Goal: Task Accomplishment & Management: Manage account settings

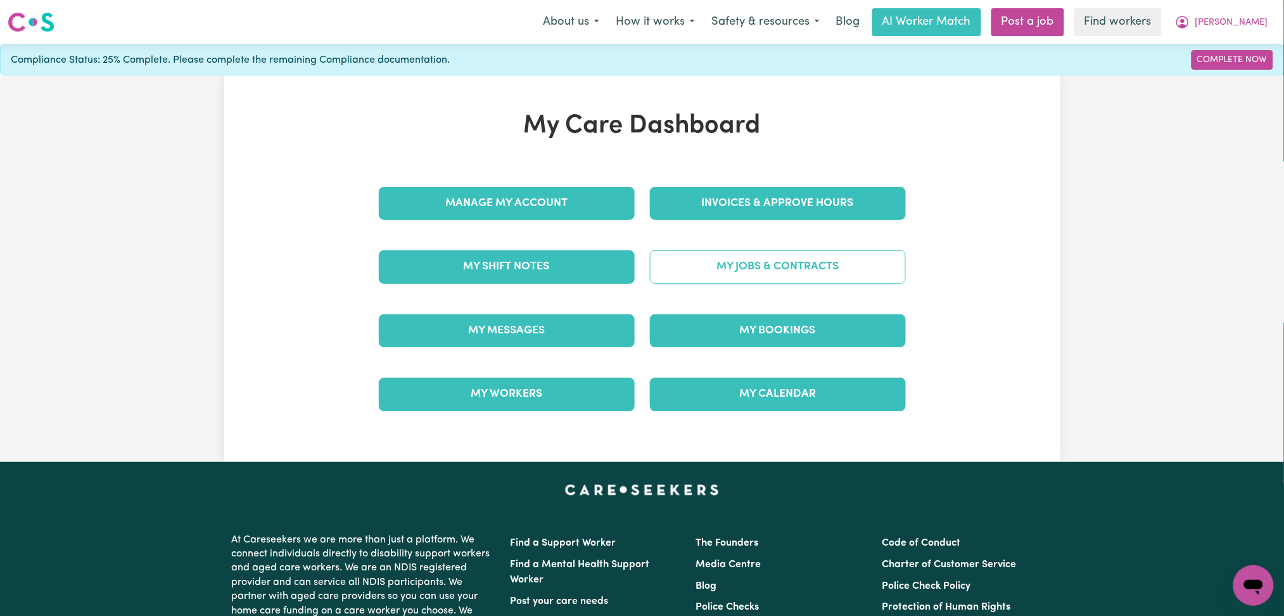
click at [708, 250] on link "My Jobs & Contracts" at bounding box center [778, 266] width 256 height 33
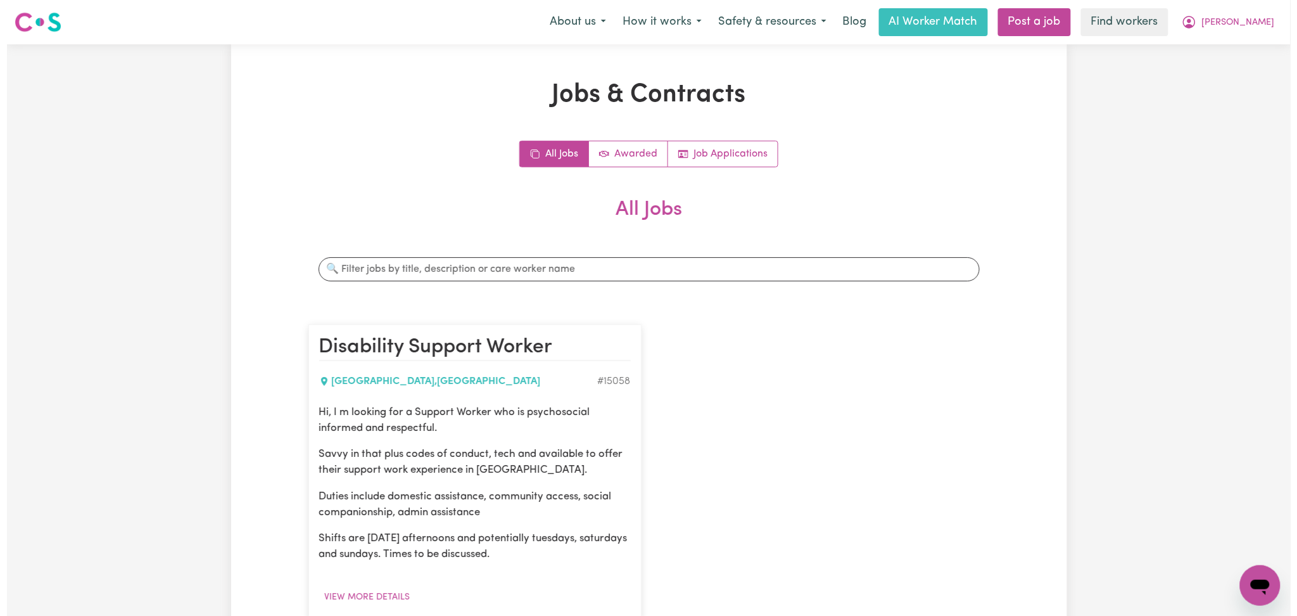
scroll to position [169, 0]
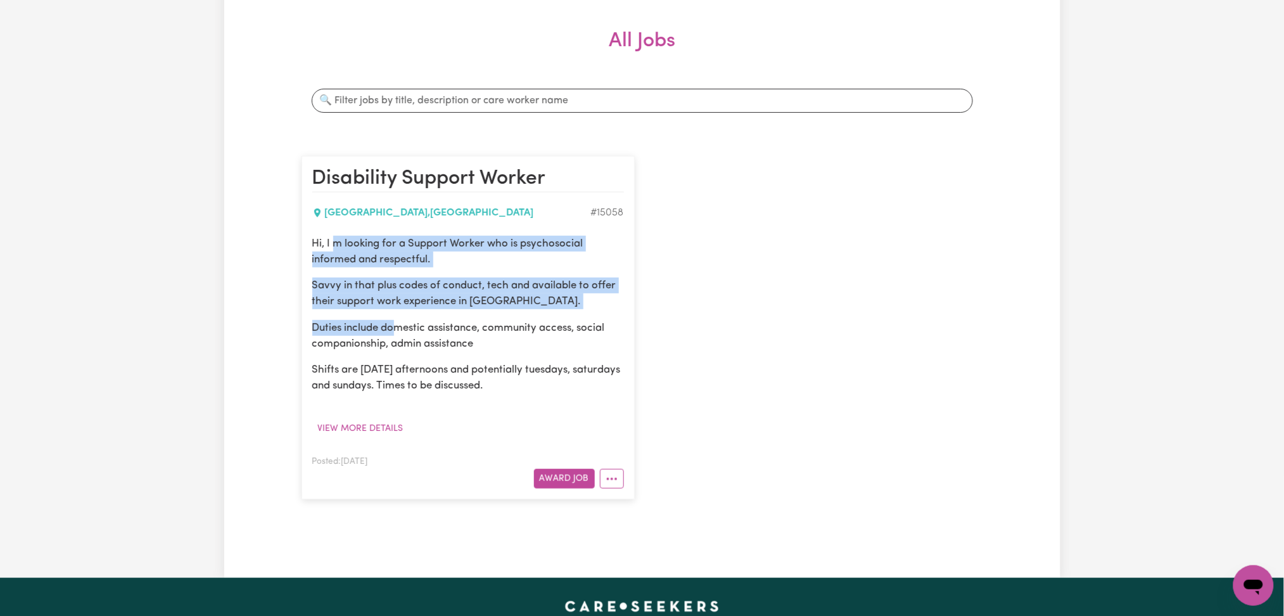
drag, startPoint x: 336, startPoint y: 243, endPoint x: 442, endPoint y: 352, distance: 152.3
click at [404, 331] on div "Hi, I m looking for a Support Worker who is psychosocial informed and respectfu…" at bounding box center [468, 315] width 312 height 158
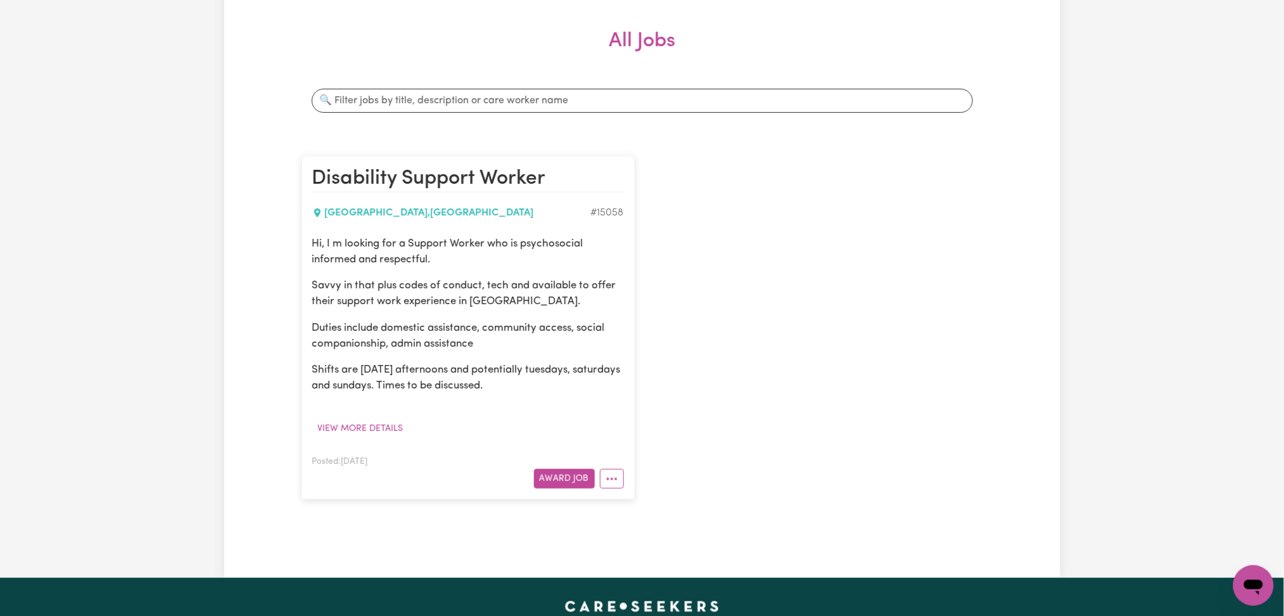
click at [459, 361] on div "Hi, I m looking for a Support Worker who is psychosocial informed and respectfu…" at bounding box center [468, 315] width 312 height 158
click at [352, 424] on button "View more details" at bounding box center [360, 429] width 97 height 20
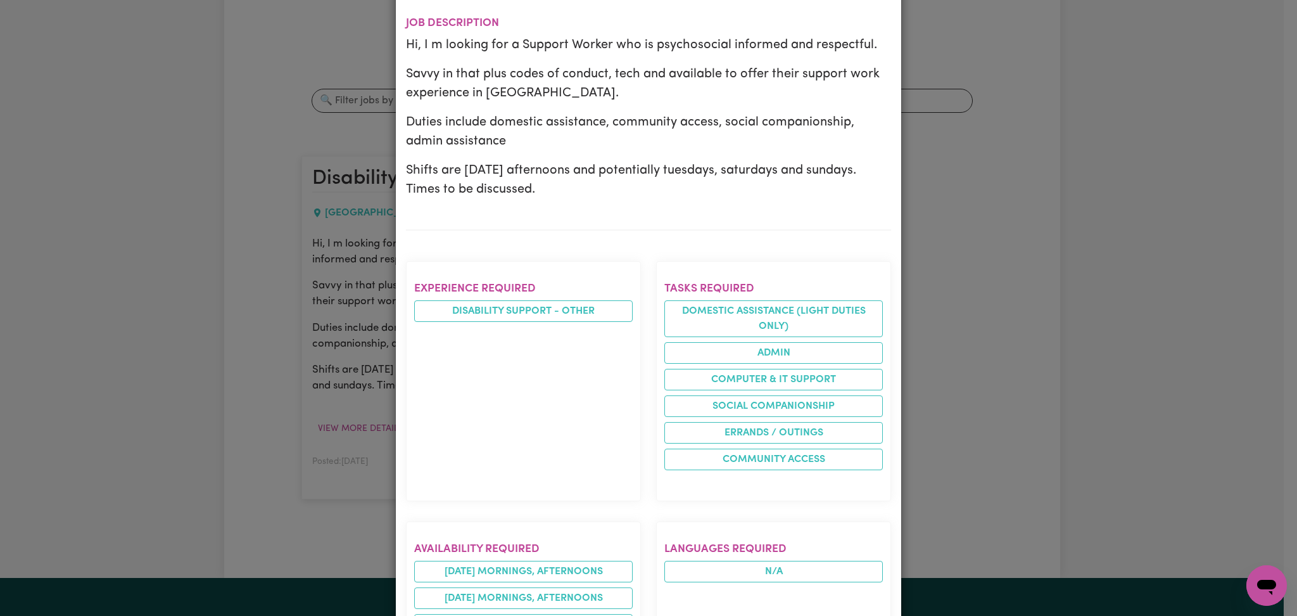
scroll to position [422, 0]
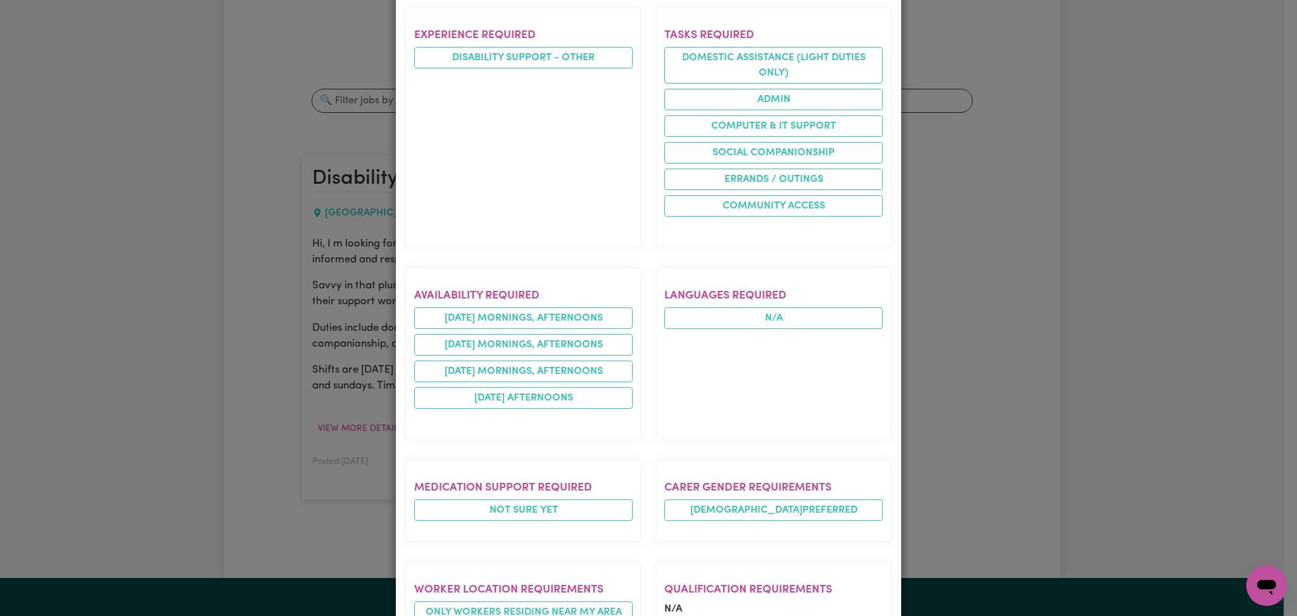
click at [453, 297] on h2 "Availability required" at bounding box center [523, 295] width 219 height 13
drag, startPoint x: 442, startPoint y: 405, endPoint x: 616, endPoint y: 393, distance: 173.9
click at [616, 393] on li "[DATE] afternoons" at bounding box center [523, 398] width 219 height 22
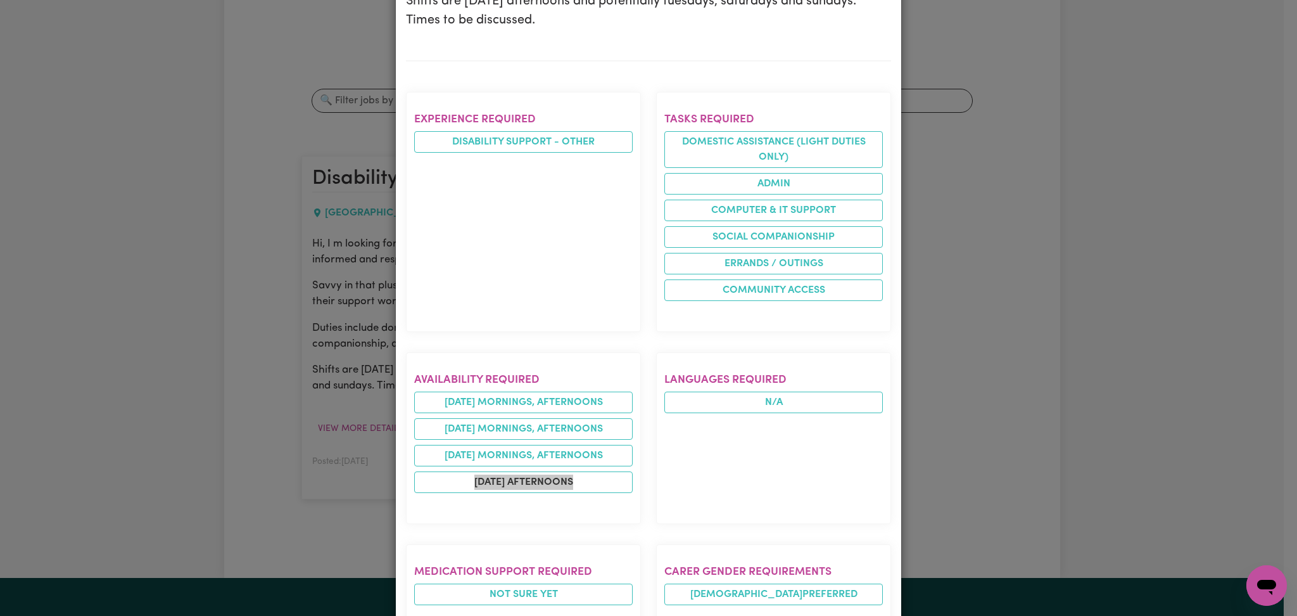
scroll to position [0, 0]
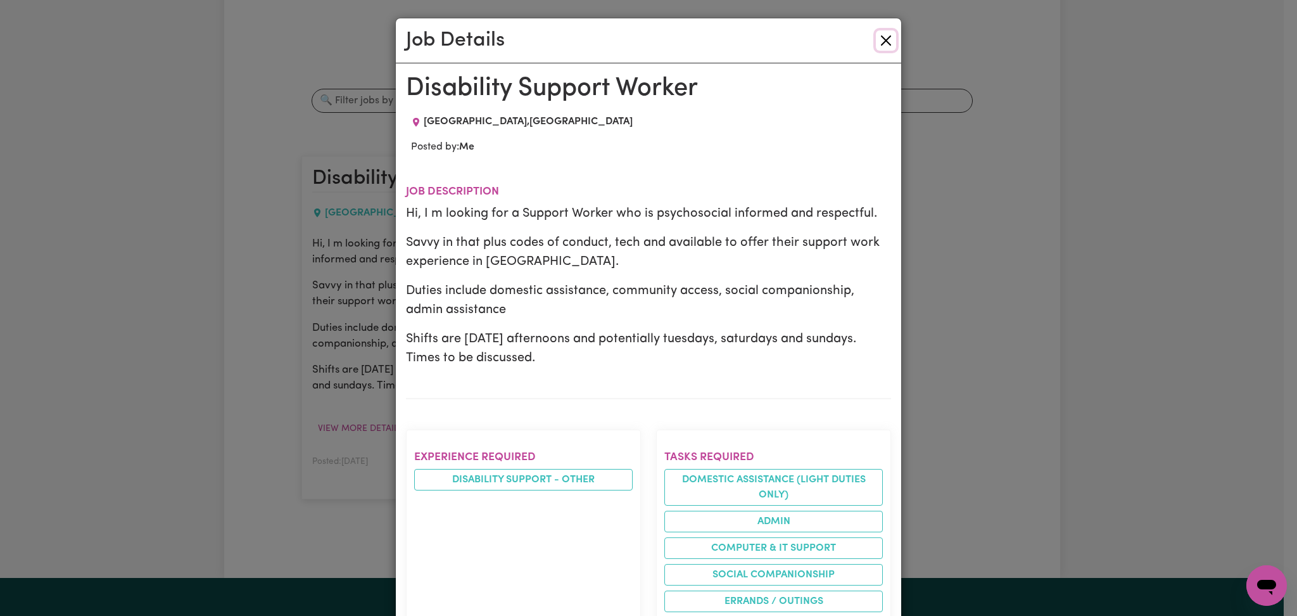
click at [876, 43] on button "Close" at bounding box center [886, 40] width 20 height 20
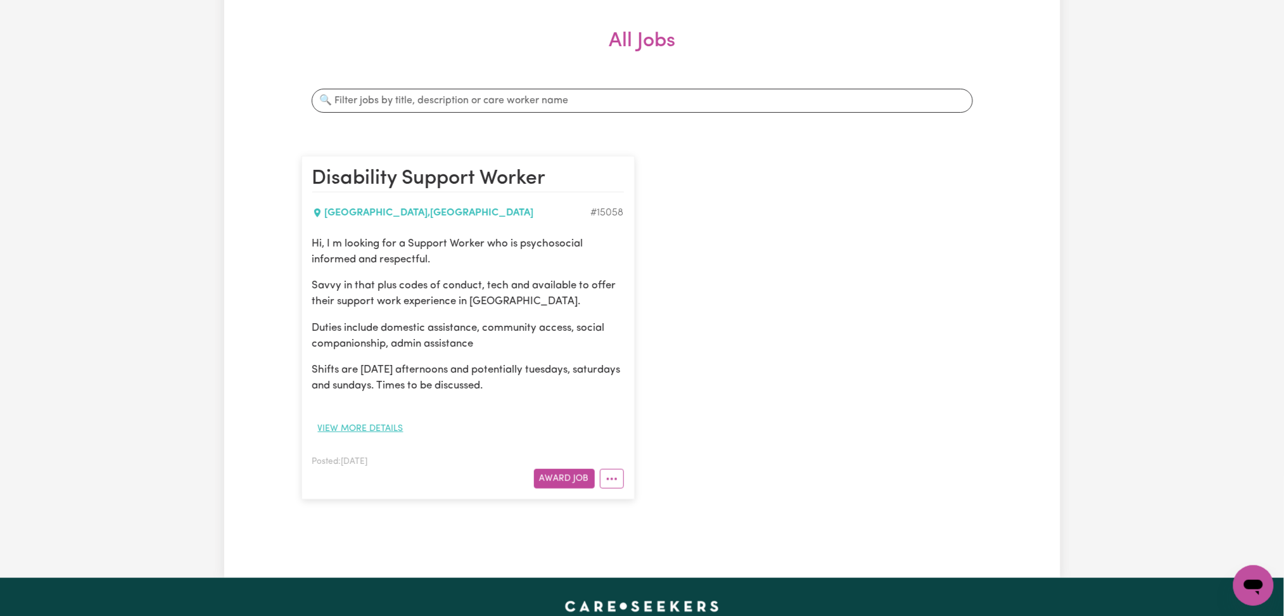
click at [360, 428] on button "View more details" at bounding box center [360, 429] width 97 height 20
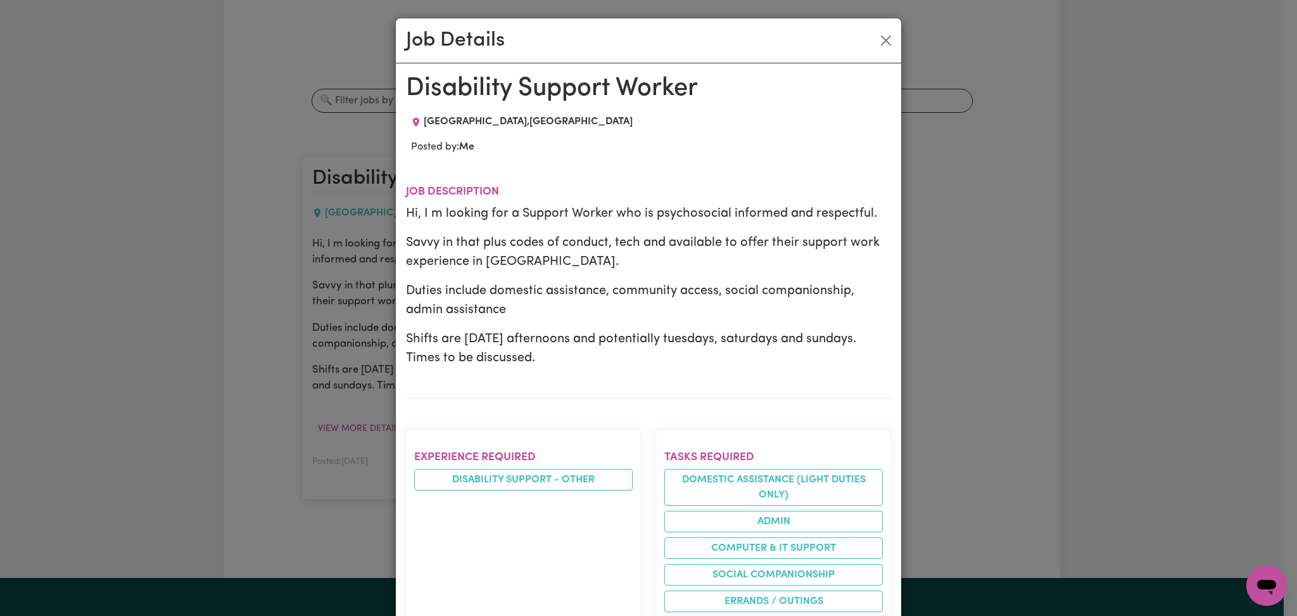
scroll to position [338, 0]
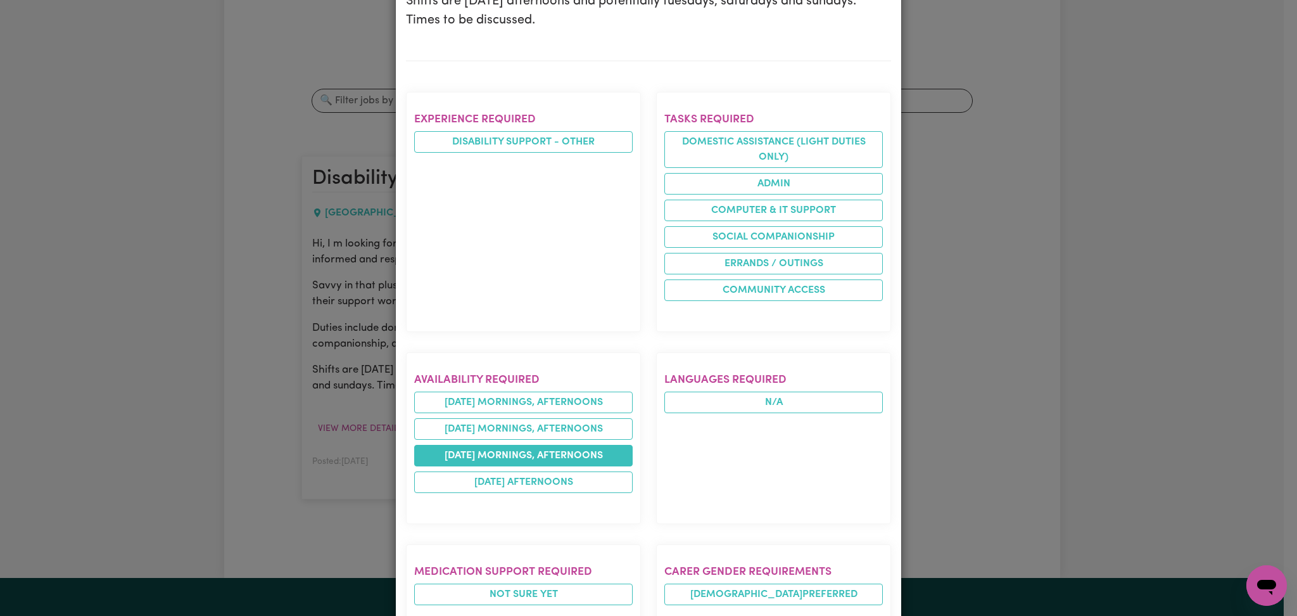
drag, startPoint x: 426, startPoint y: 401, endPoint x: 617, endPoint y: 451, distance: 197.7
click at [617, 451] on ul "[DATE] mornings, afternoons [DATE] mornings, afternoons [DATE] mornings, aftern…" at bounding box center [523, 441] width 219 height 101
click at [635, 525] on div "Availability required [DATE] mornings, afternoons [DATE] mornings, afternoons […" at bounding box center [523, 438] width 250 height 192
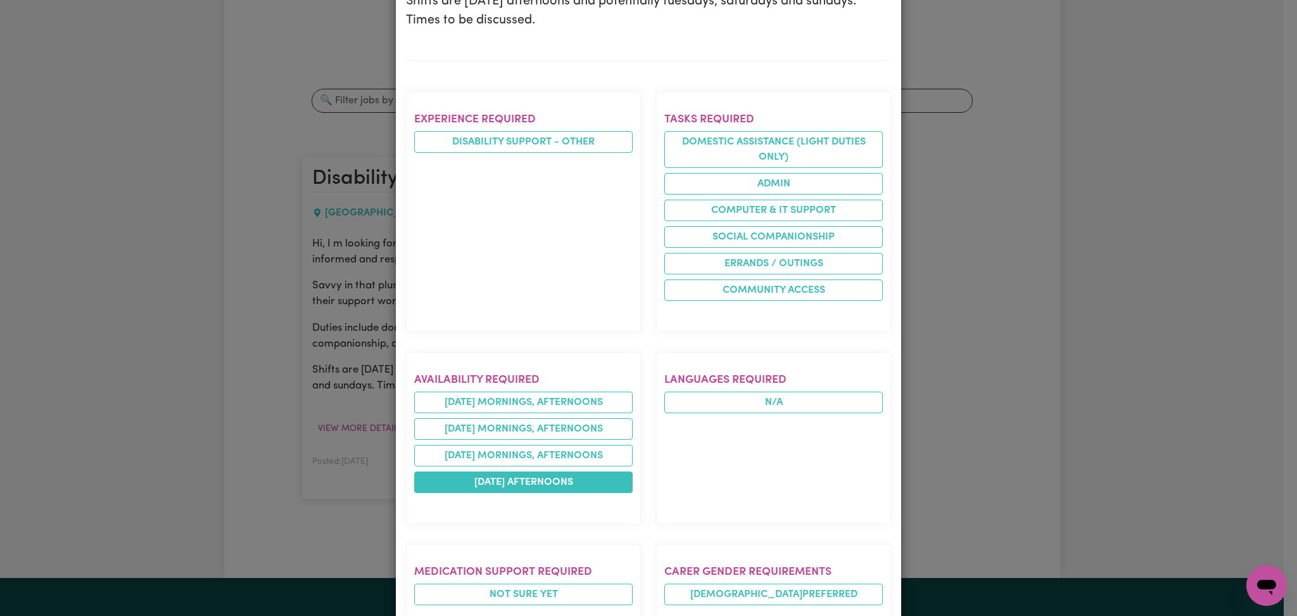
click at [500, 487] on li "[DATE] afternoons" at bounding box center [523, 482] width 219 height 22
drag, startPoint x: 134, startPoint y: 347, endPoint x: 152, endPoint y: 341, distance: 19.4
click at [136, 347] on div "Job Details Disability Support Worker [GEOGRAPHIC_DATA] , [GEOGRAPHIC_DATA] Pos…" at bounding box center [648, 308] width 1297 height 616
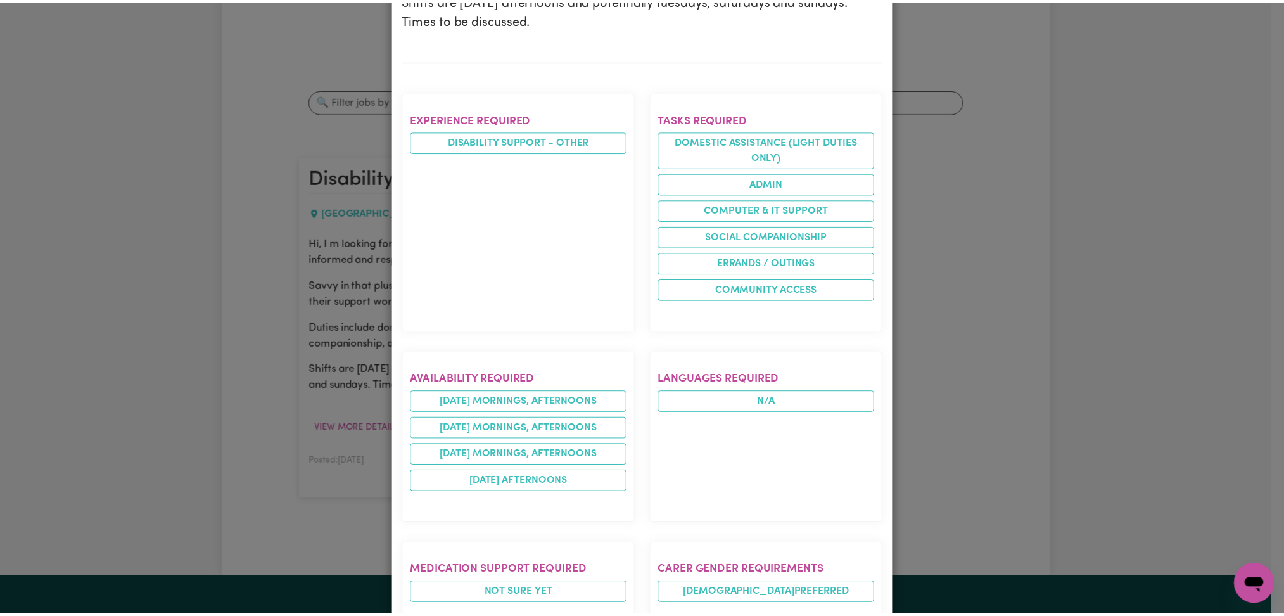
scroll to position [0, 0]
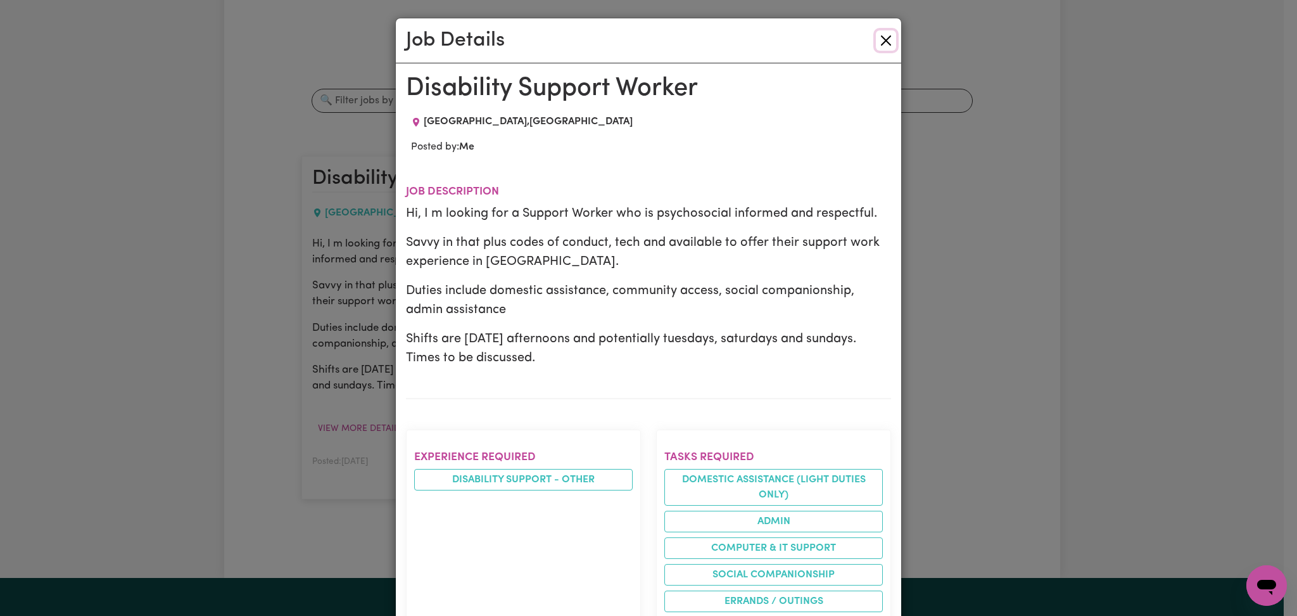
click at [876, 49] on button "Close" at bounding box center [886, 40] width 20 height 20
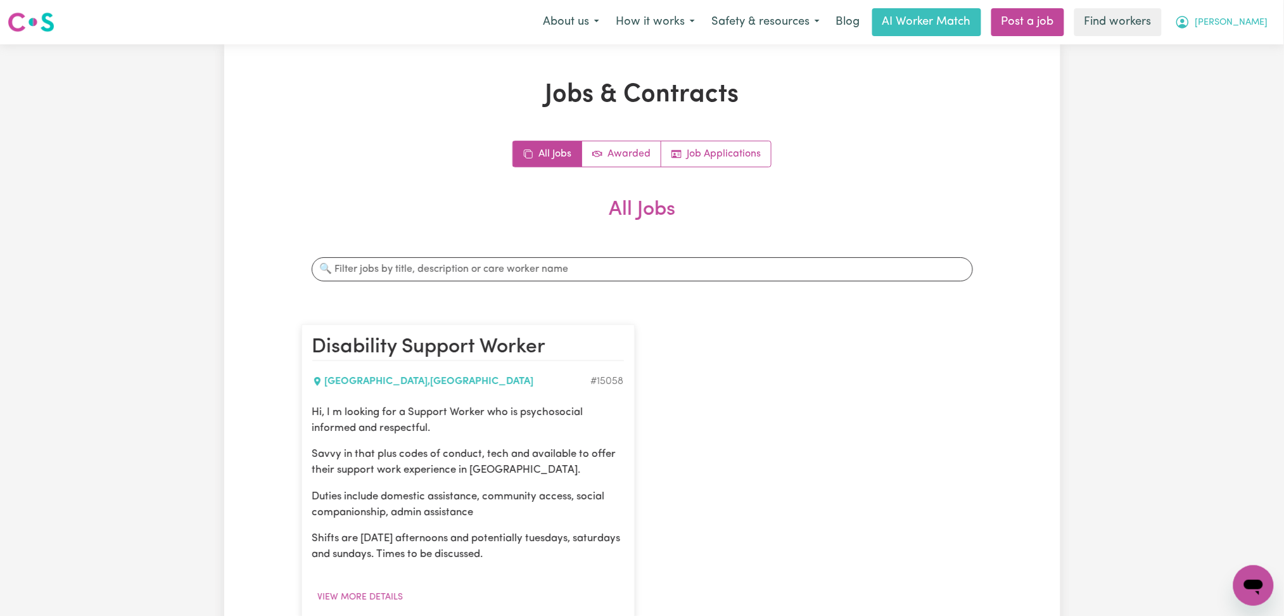
click at [1210, 20] on span "[PERSON_NAME]" at bounding box center [1231, 23] width 73 height 14
click at [1223, 24] on span "[PERSON_NAME]" at bounding box center [1231, 23] width 73 height 14
click at [1226, 39] on link "My Dashboard" at bounding box center [1226, 49] width 100 height 24
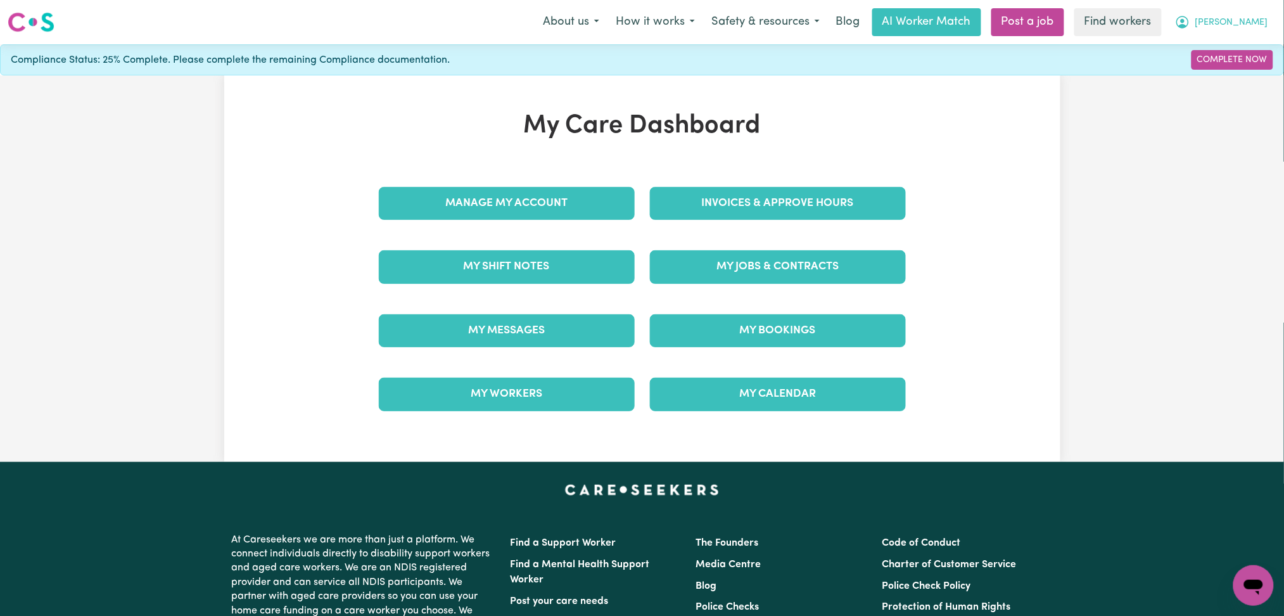
click at [1215, 26] on span "[PERSON_NAME]" at bounding box center [1231, 23] width 73 height 14
click at [1216, 19] on span "[PERSON_NAME]" at bounding box center [1231, 23] width 73 height 14
click at [1194, 46] on link "My Dashboard" at bounding box center [1226, 49] width 100 height 24
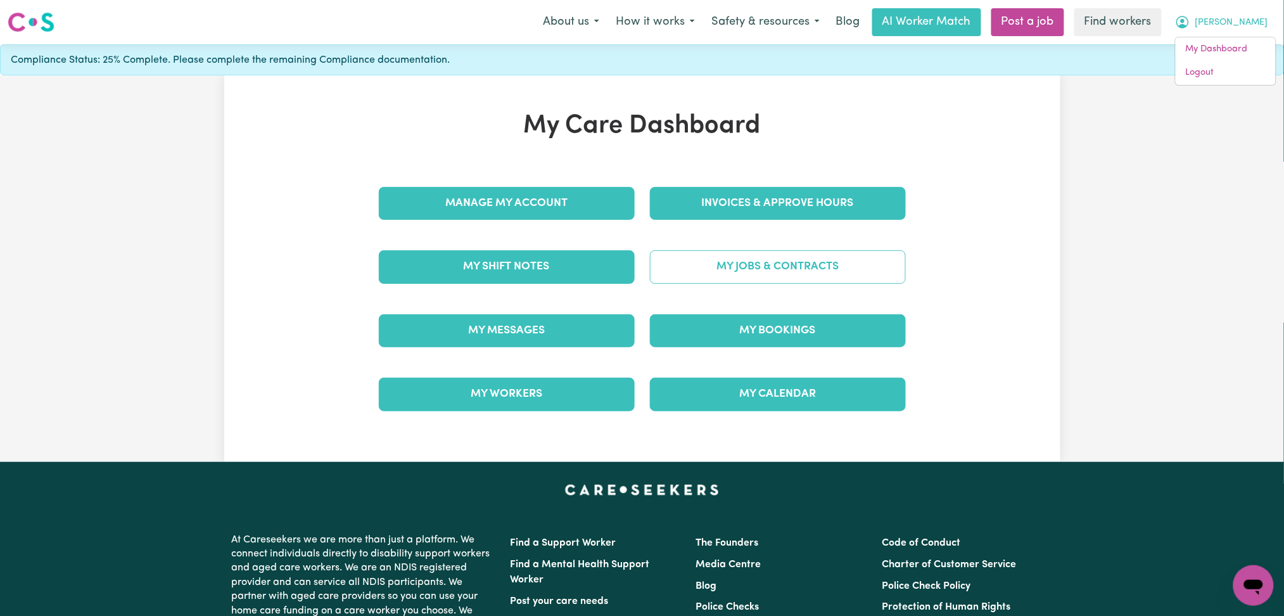
click at [710, 269] on link "My Jobs & Contracts" at bounding box center [778, 266] width 256 height 33
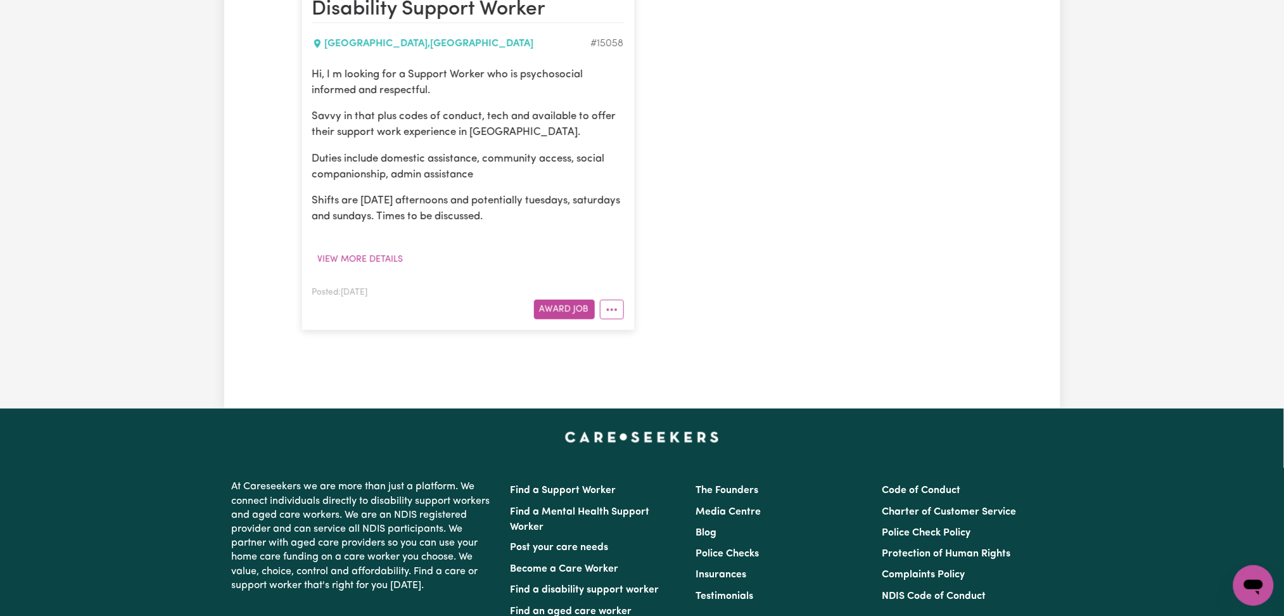
scroll to position [169, 0]
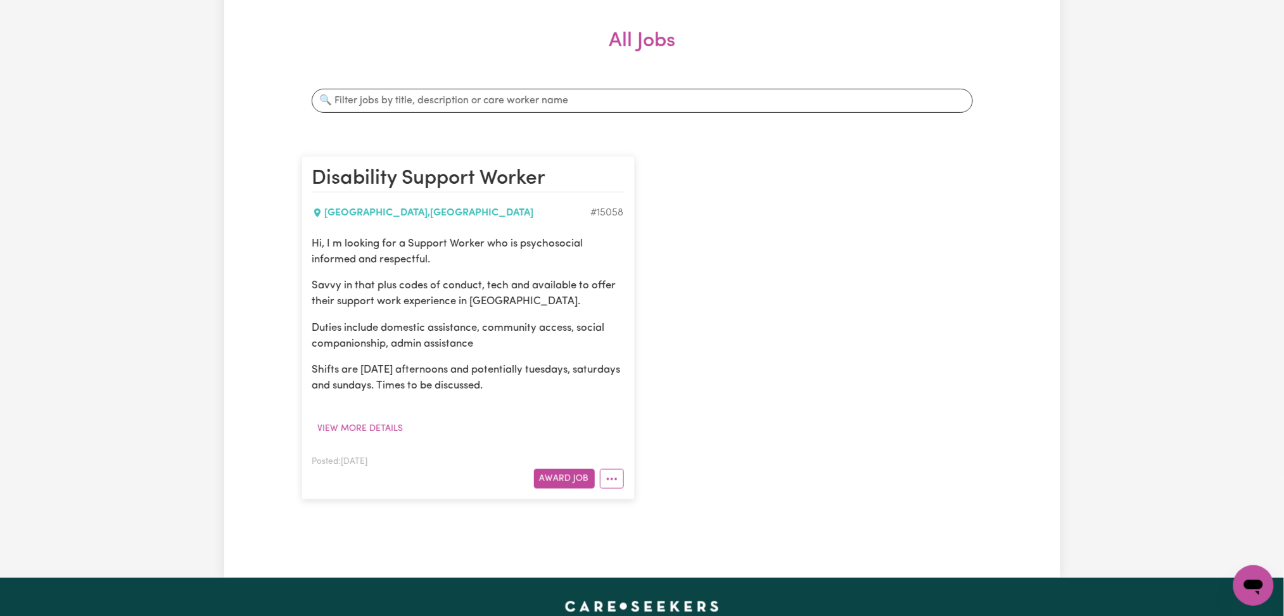
drag, startPoint x: 770, startPoint y: 36, endPoint x: 784, endPoint y: 77, distance: 42.7
click at [770, 36] on h2 "All Jobs" at bounding box center [643, 51] width 682 height 44
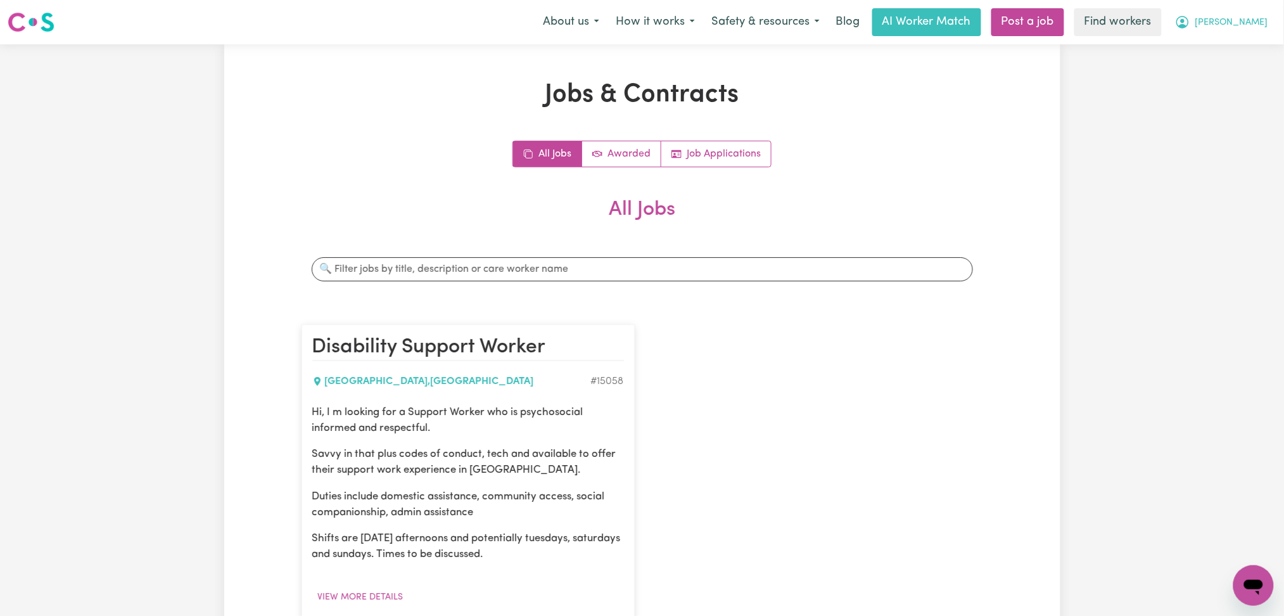
click at [1227, 16] on span "[PERSON_NAME]" at bounding box center [1231, 23] width 73 height 14
click at [1218, 44] on link "My Dashboard" at bounding box center [1226, 49] width 100 height 24
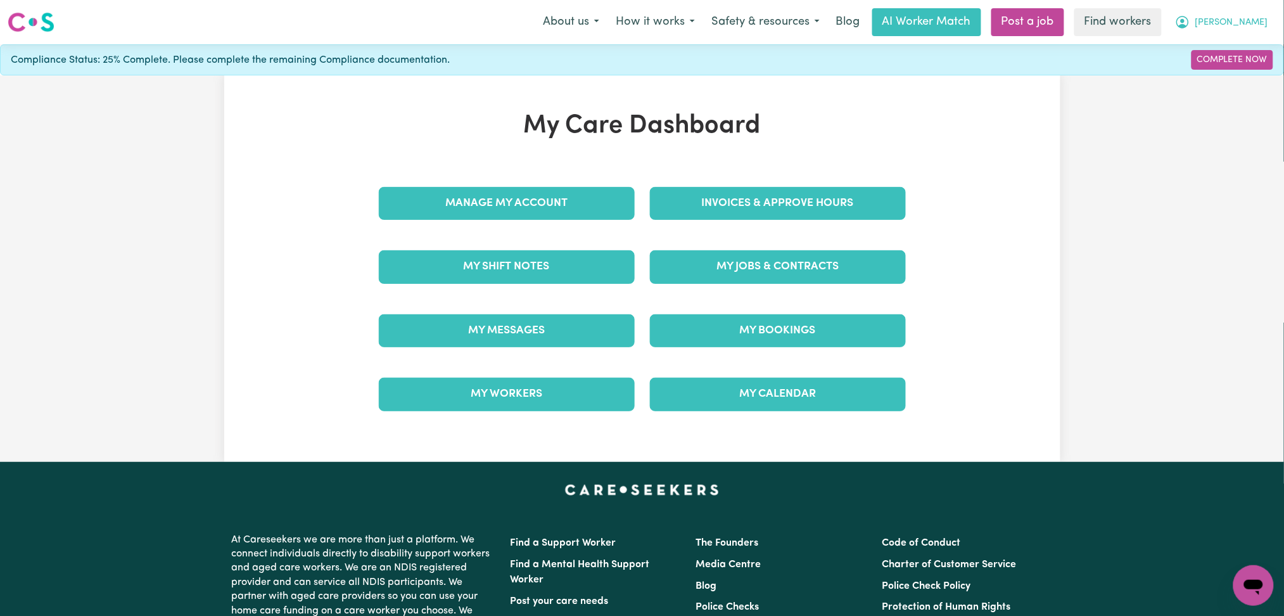
click at [1221, 14] on button "[PERSON_NAME]" at bounding box center [1222, 22] width 110 height 27
click at [1190, 45] on link "My Dashboard" at bounding box center [1226, 49] width 100 height 24
click at [1207, 45] on link "My Dashboard" at bounding box center [1226, 49] width 100 height 24
click at [1212, 72] on link "Logout" at bounding box center [1226, 73] width 100 height 24
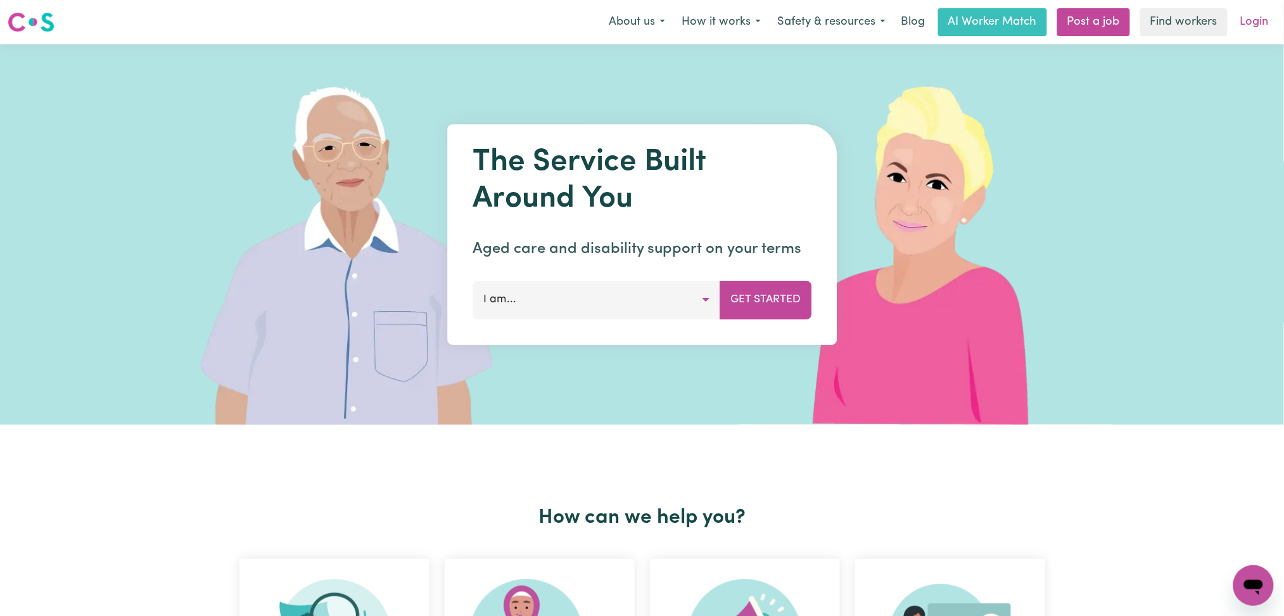
drag, startPoint x: 1212, startPoint y: 72, endPoint x: 1243, endPoint y: 22, distance: 58.4
click at [1243, 22] on link "Login" at bounding box center [1255, 22] width 44 height 28
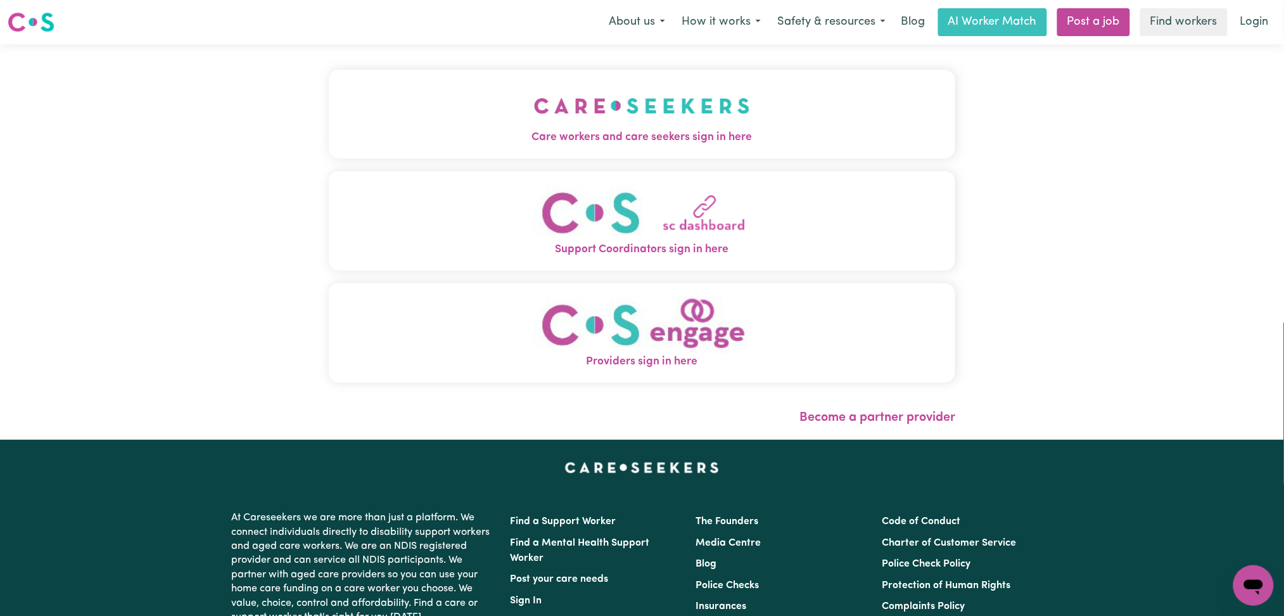
drag, startPoint x: 398, startPoint y: 63, endPoint x: 391, endPoint y: 70, distance: 9.0
click at [396, 65] on div "Care workers and care seekers sign in here Support Coordinators sign in here Pr…" at bounding box center [642, 241] width 642 height 395
drag, startPoint x: 394, startPoint y: 129, endPoint x: 409, endPoint y: 165, distance: 38.3
click at [394, 131] on span "Care workers and care seekers sign in here" at bounding box center [642, 137] width 627 height 16
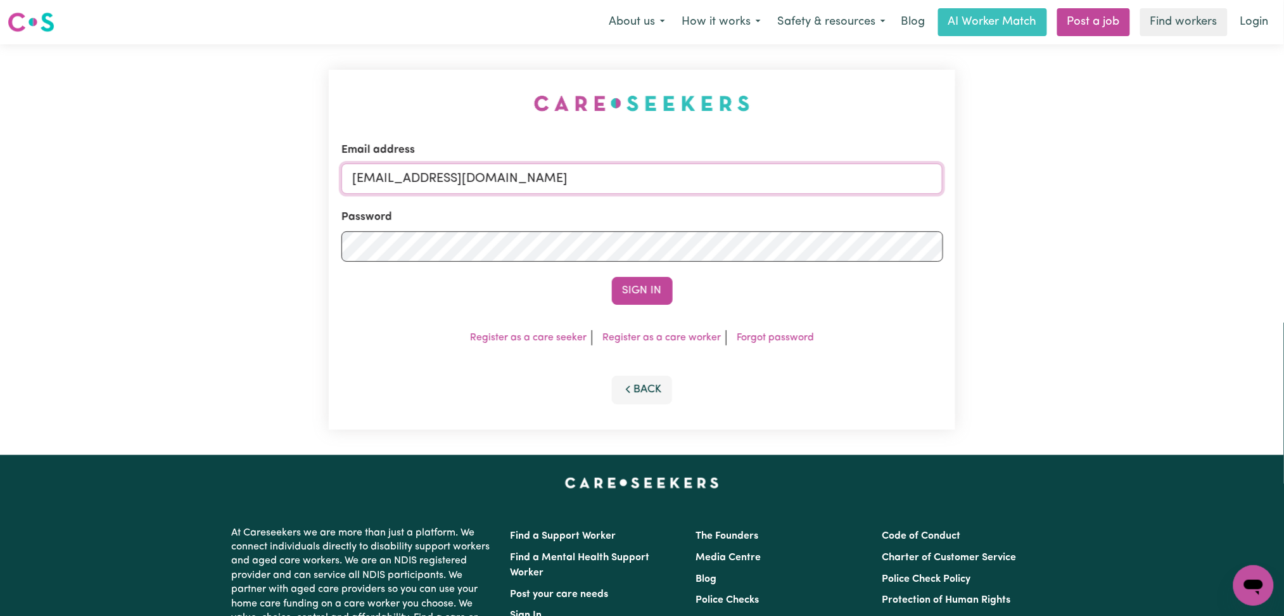
drag, startPoint x: 515, startPoint y: 175, endPoint x: 494, endPoint y: 182, distance: 21.8
click at [515, 175] on input "[EMAIL_ADDRESS][DOMAIN_NAME]" at bounding box center [642, 178] width 602 height 30
drag, startPoint x: 419, startPoint y: 174, endPoint x: 827, endPoint y: 172, distance: 408.0
click at [827, 172] on input "Superuser~[EMAIL_ADDRESS][DOMAIN_NAME]" at bounding box center [642, 178] width 602 height 30
type input "Superuser~[EMAIL_ADDRESS][DOMAIN_NAME]"
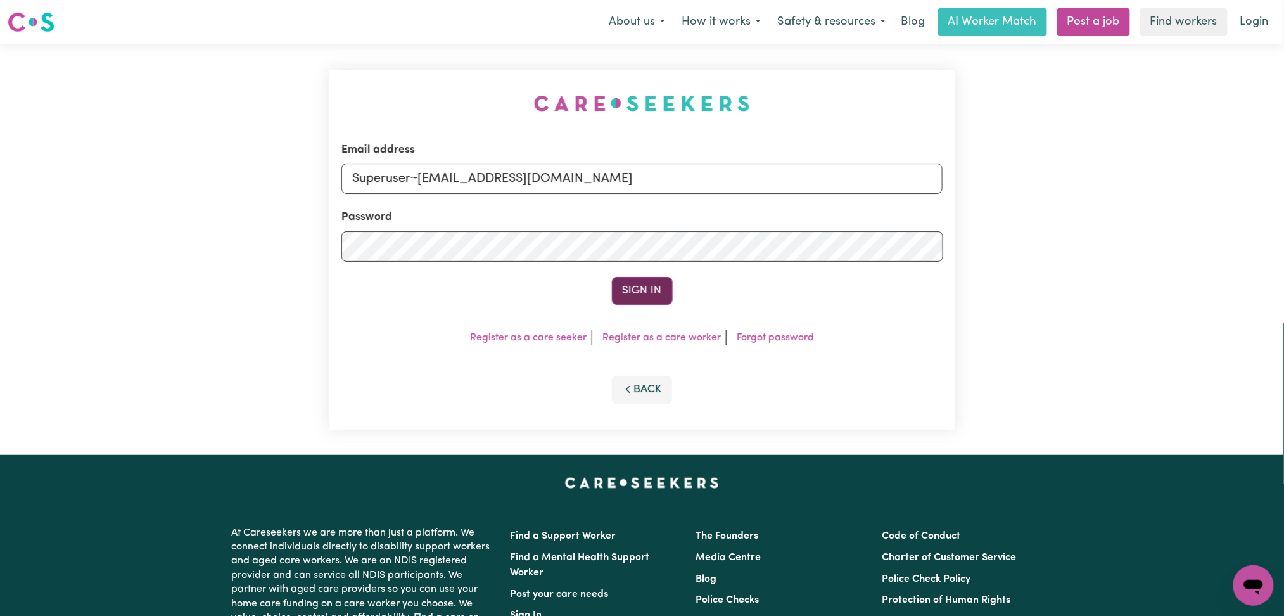
click at [633, 295] on button "Sign In" at bounding box center [642, 291] width 61 height 28
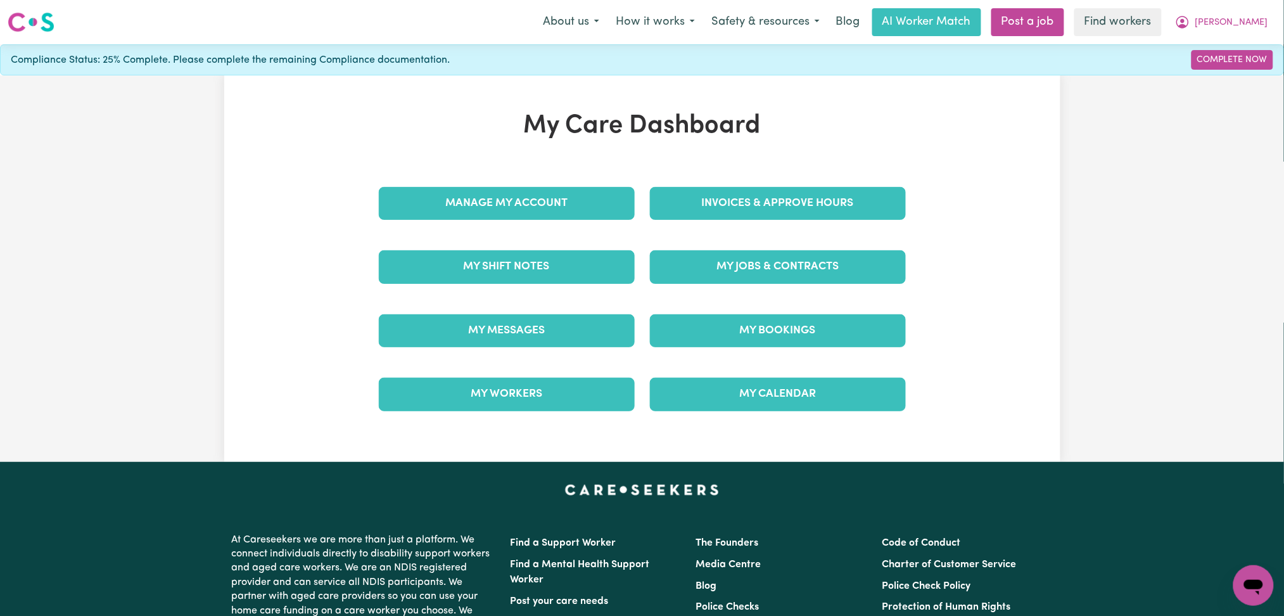
click at [886, 125] on h1 "My Care Dashboard" at bounding box center [642, 126] width 542 height 30
click at [1210, 27] on span "[PERSON_NAME]" at bounding box center [1231, 23] width 73 height 14
click at [1204, 77] on link "Logout" at bounding box center [1226, 73] width 100 height 24
